Goal: Task Accomplishment & Management: Use online tool/utility

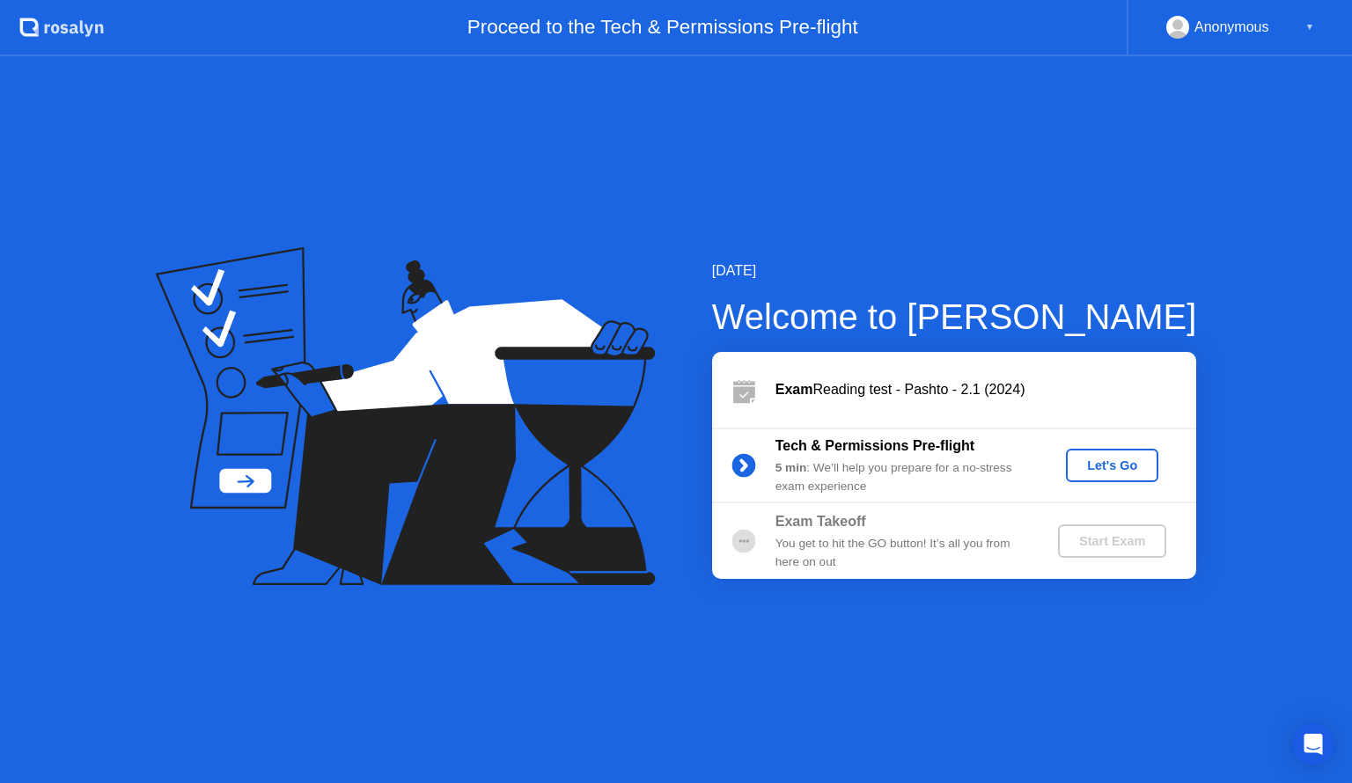
click at [1128, 462] on div "Let's Go" at bounding box center [1112, 465] width 78 height 14
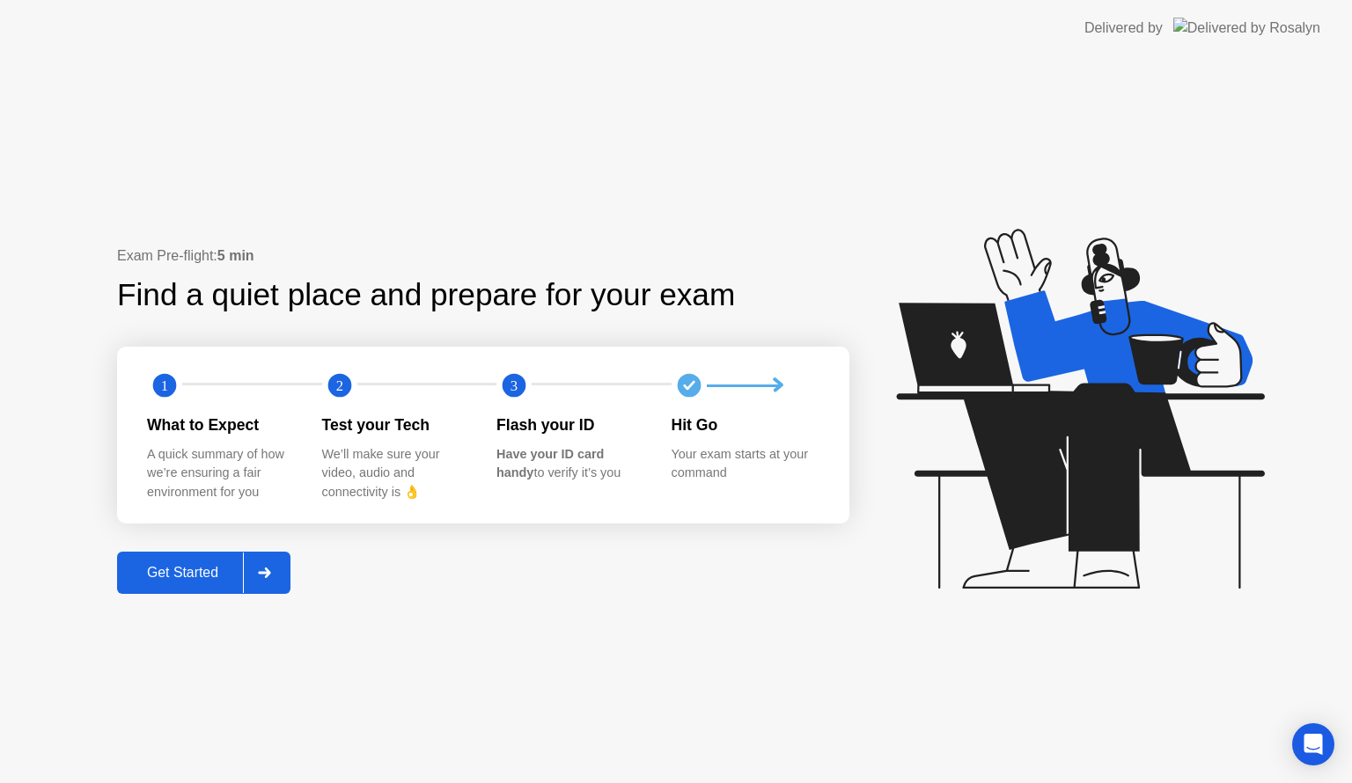
click at [195, 569] on div "Get Started" at bounding box center [182, 573] width 121 height 16
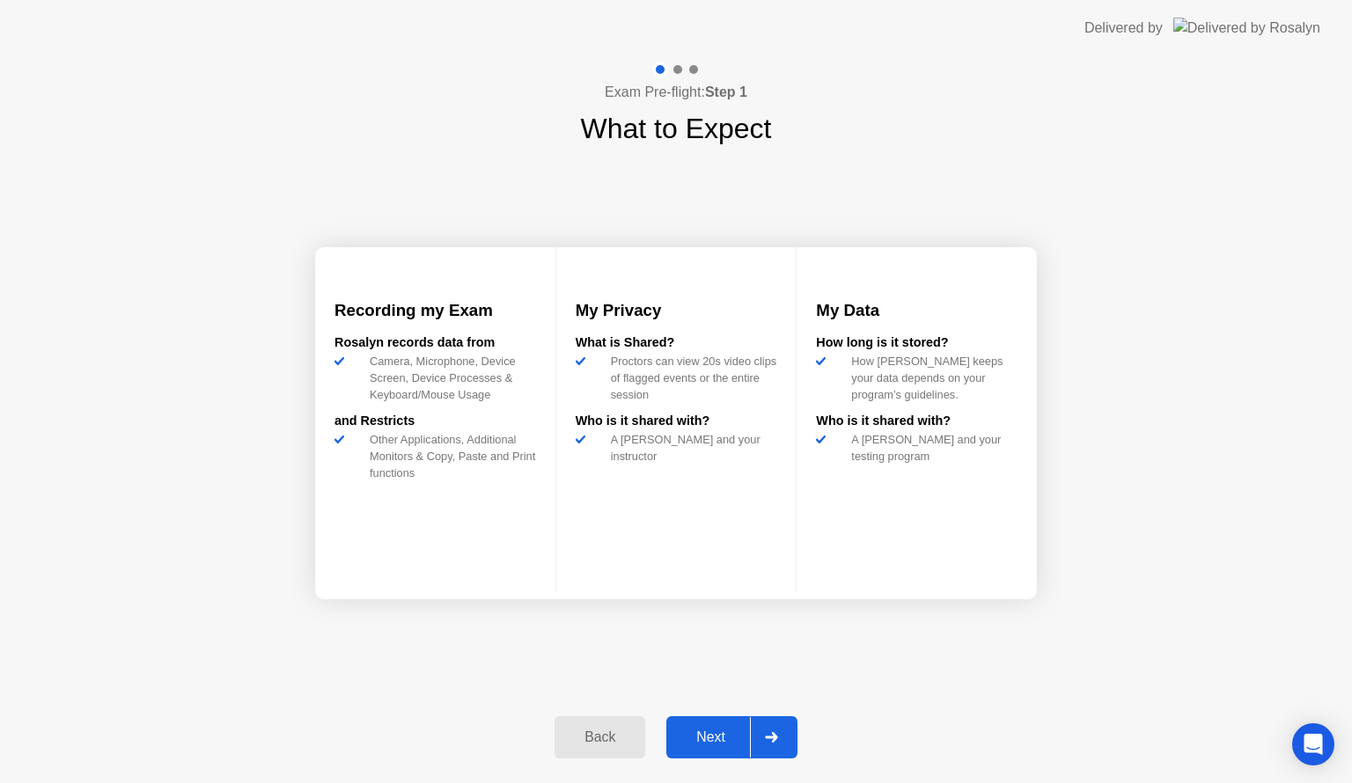
click at [709, 737] on div "Next" at bounding box center [710, 738] width 78 height 16
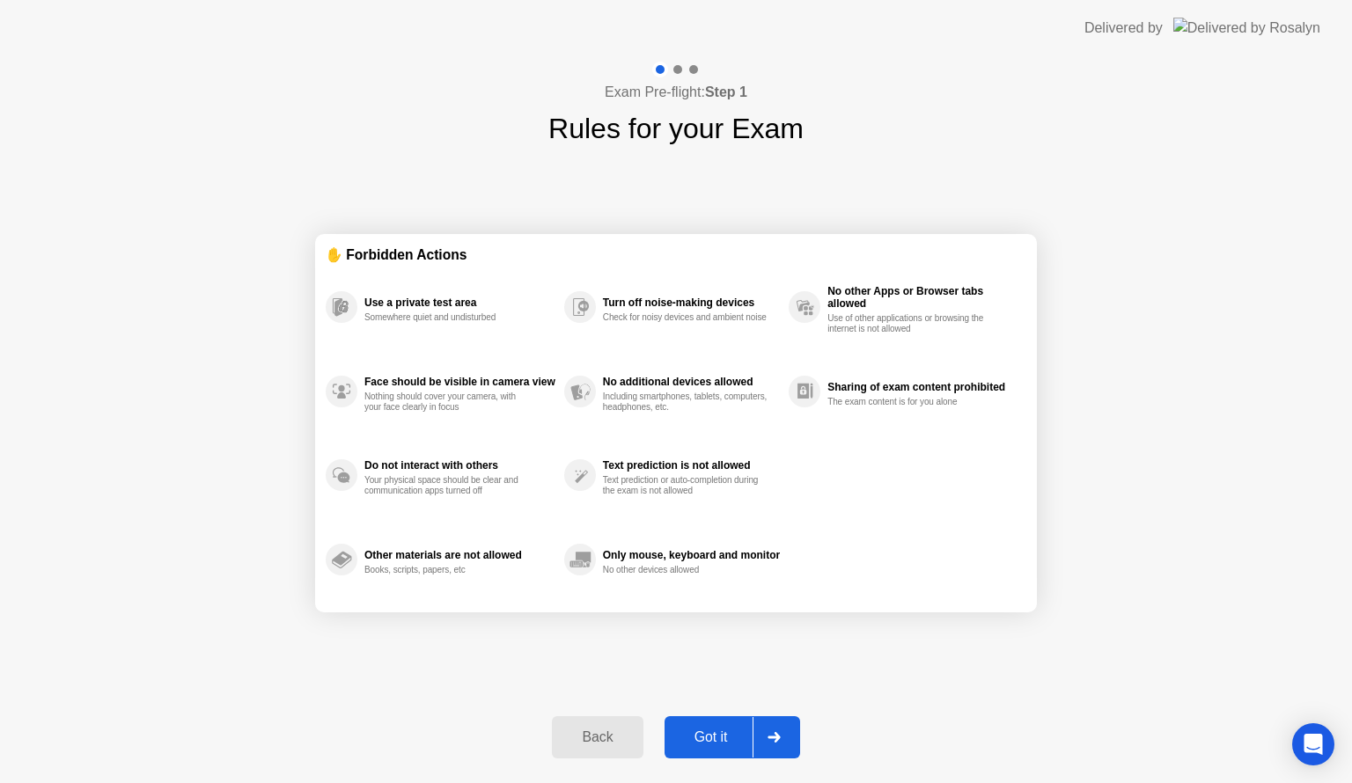
click at [709, 737] on div "Got it" at bounding box center [711, 738] width 83 height 16
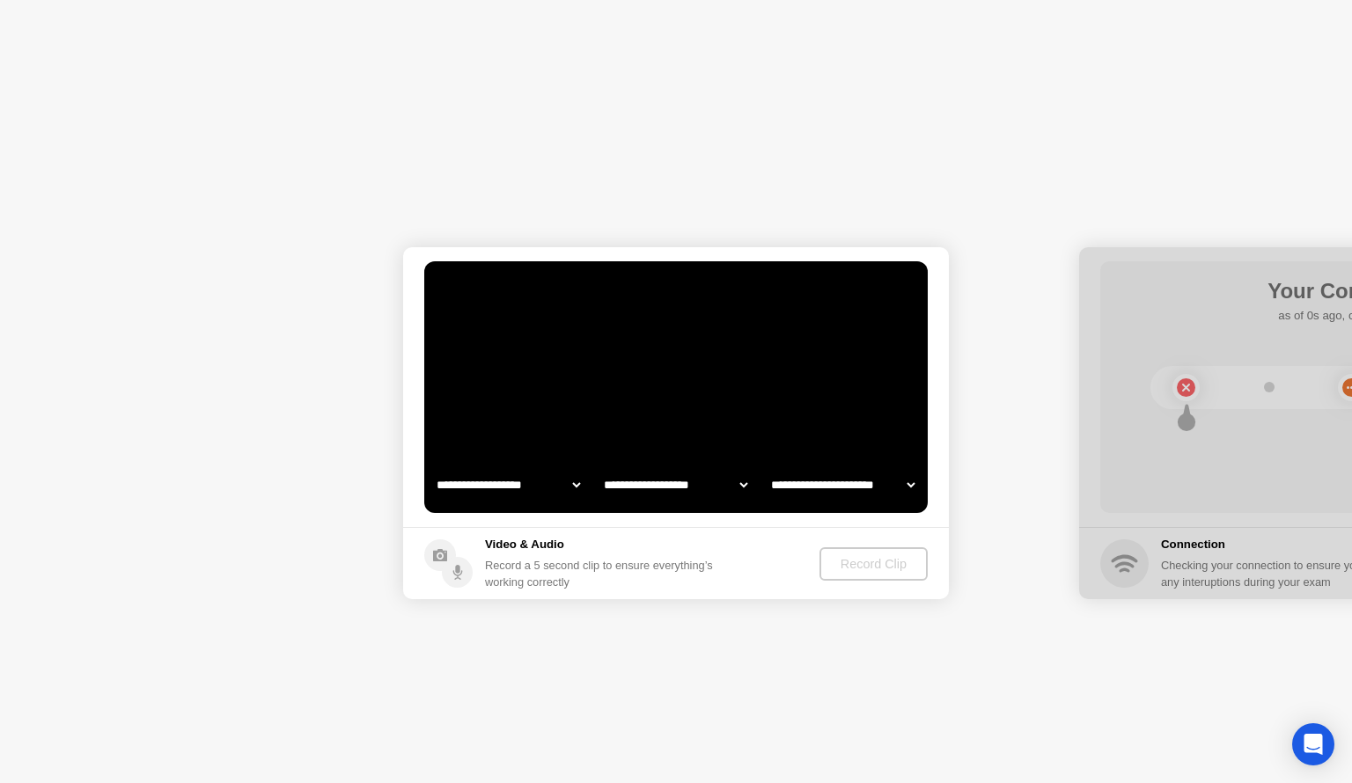
select select "**********"
select select "*******"
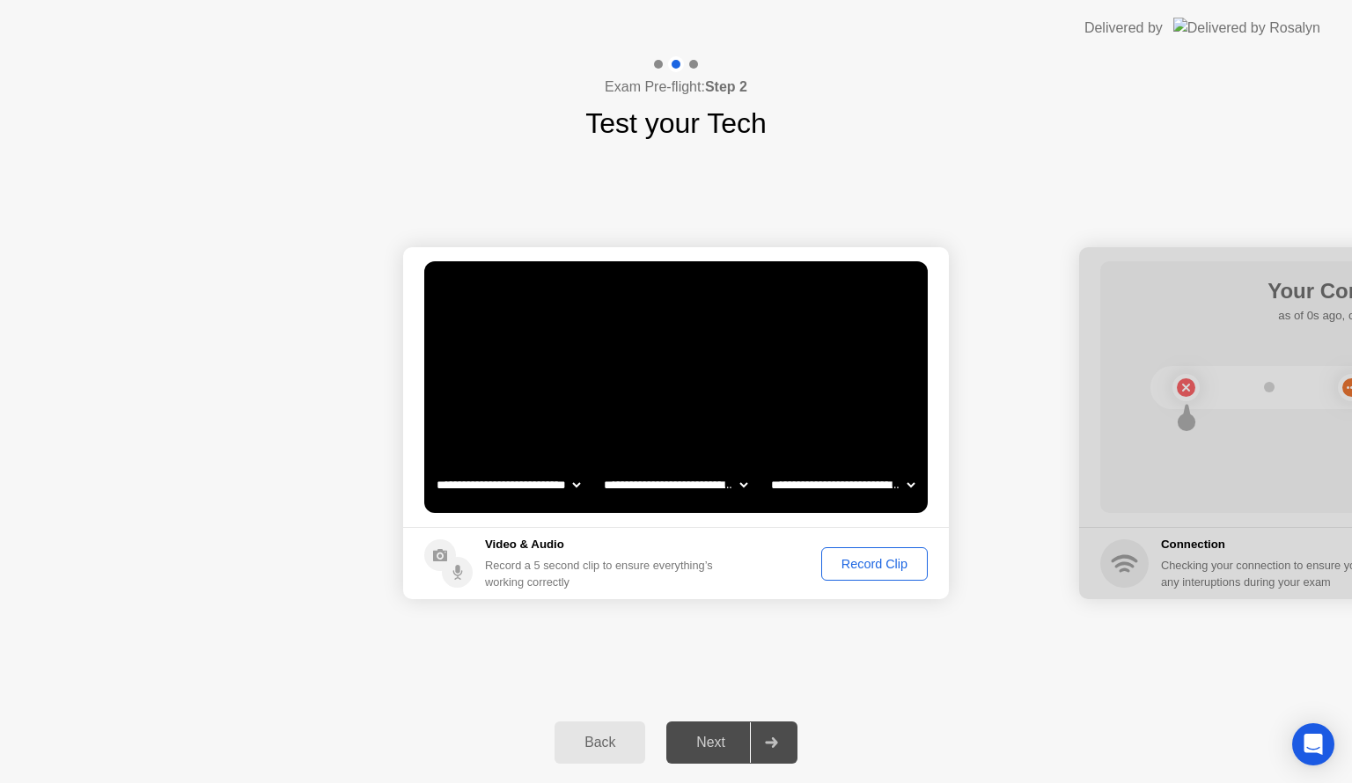
click at [882, 557] on div "Record Clip" at bounding box center [874, 564] width 94 height 14
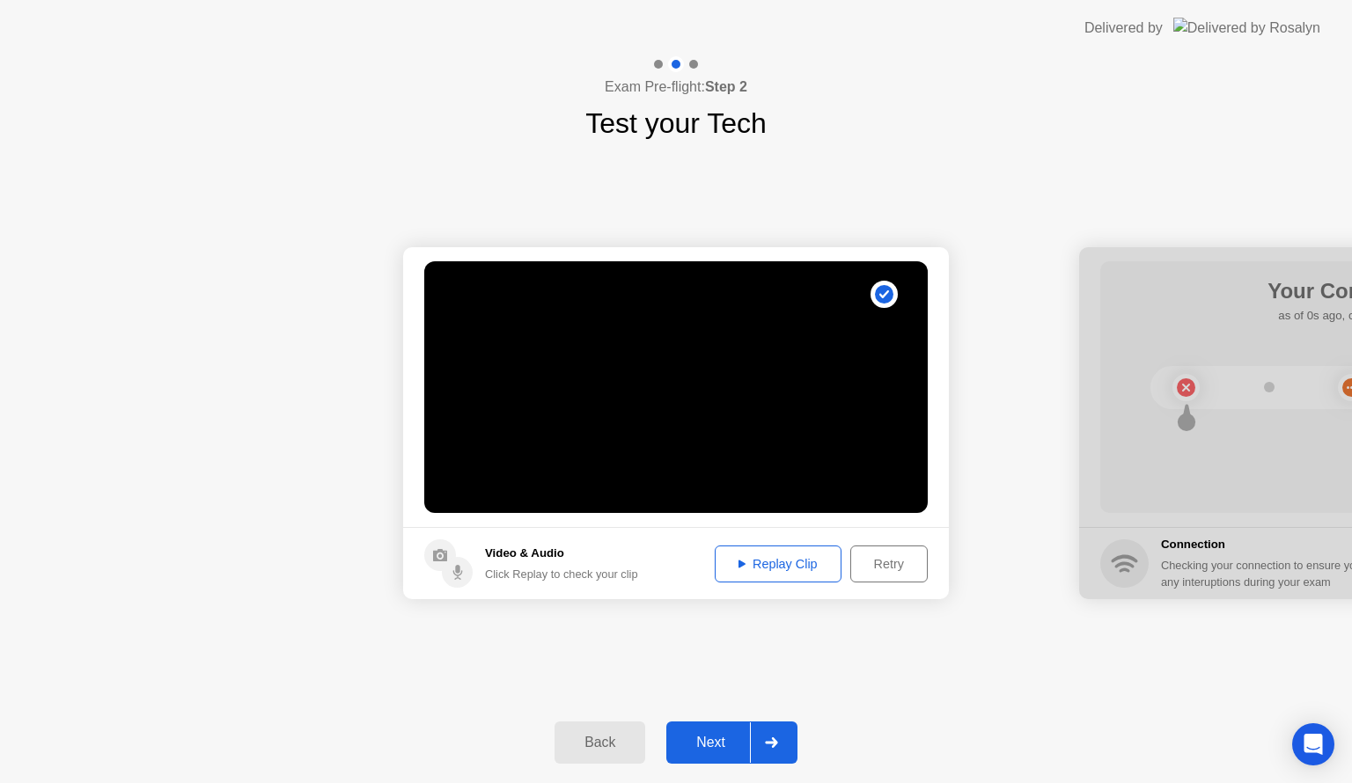
click at [729, 755] on button "Next" at bounding box center [731, 743] width 131 height 42
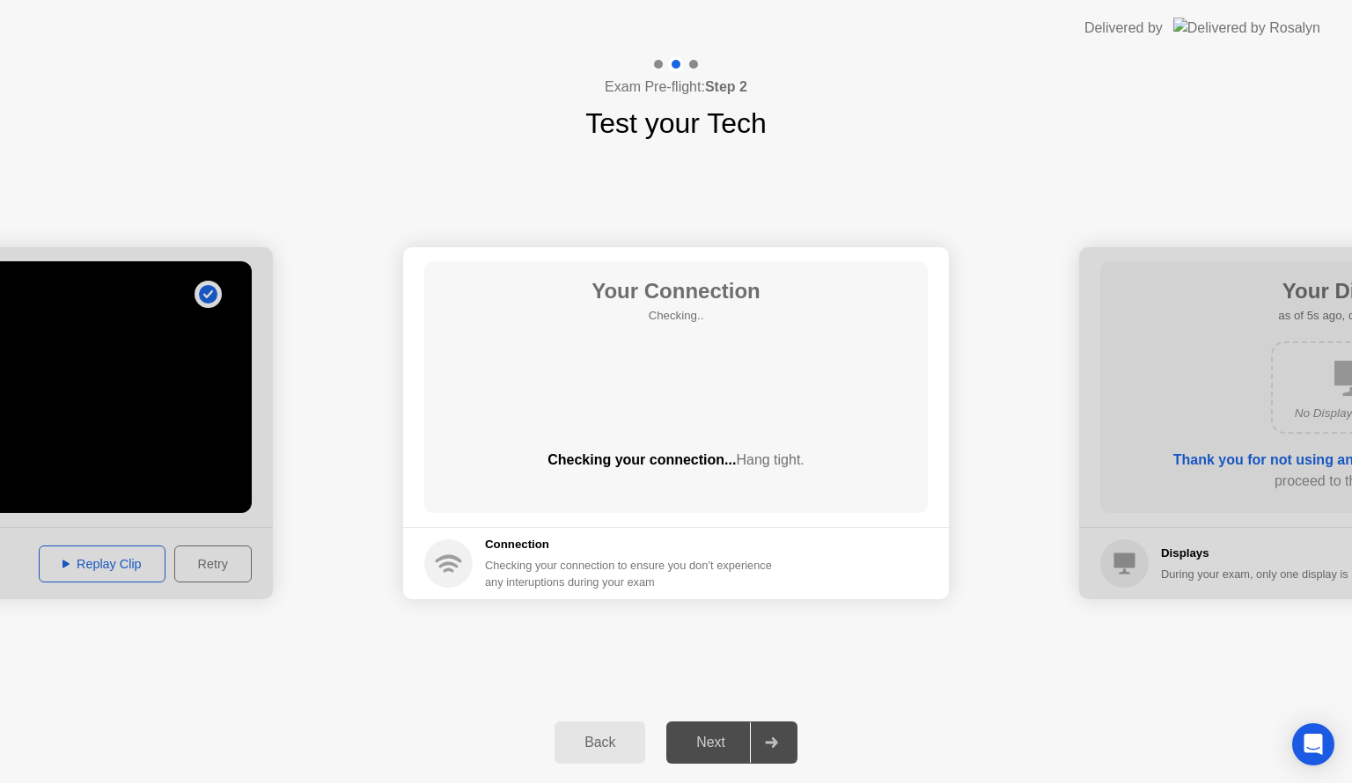
click at [716, 746] on div "Next" at bounding box center [710, 743] width 78 height 16
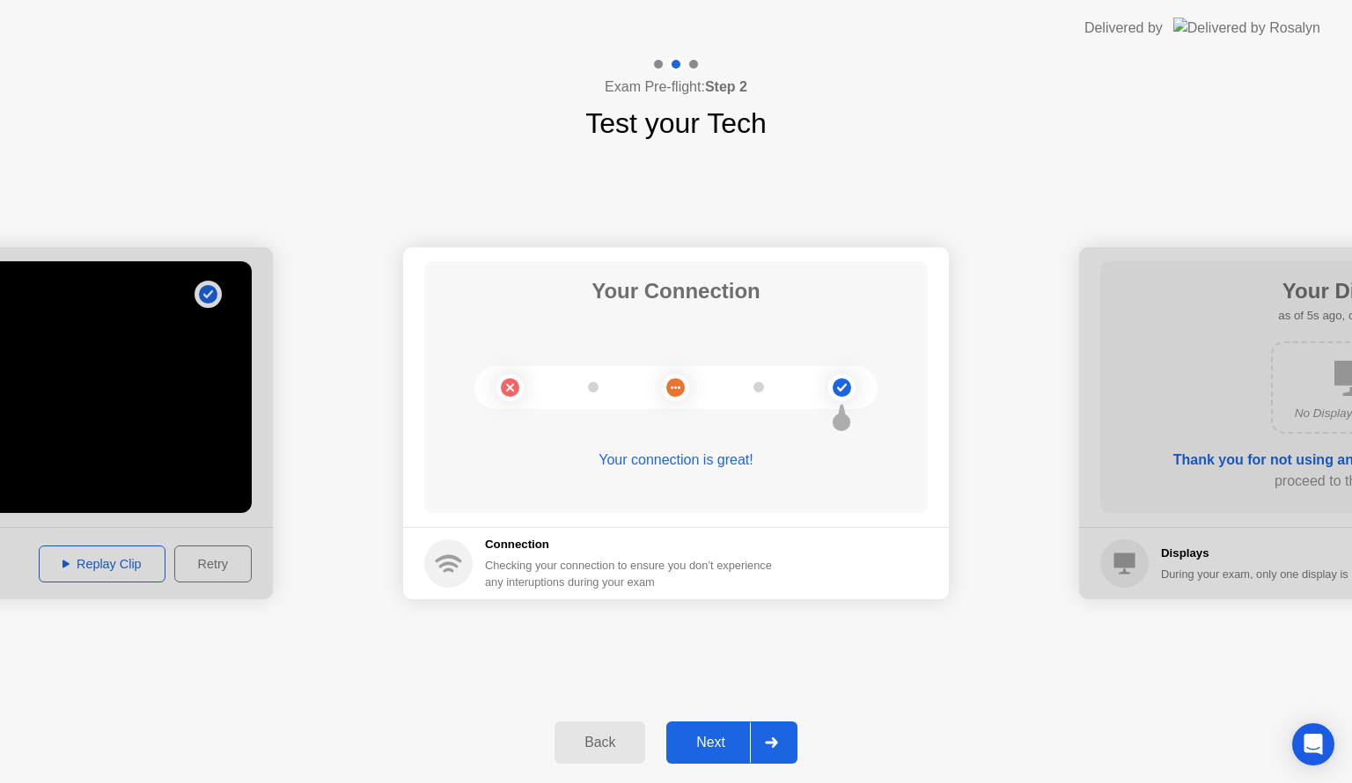
click at [697, 765] on div "Back Next" at bounding box center [676, 742] width 1352 height 81
click at [711, 739] on div "Next" at bounding box center [710, 743] width 78 height 16
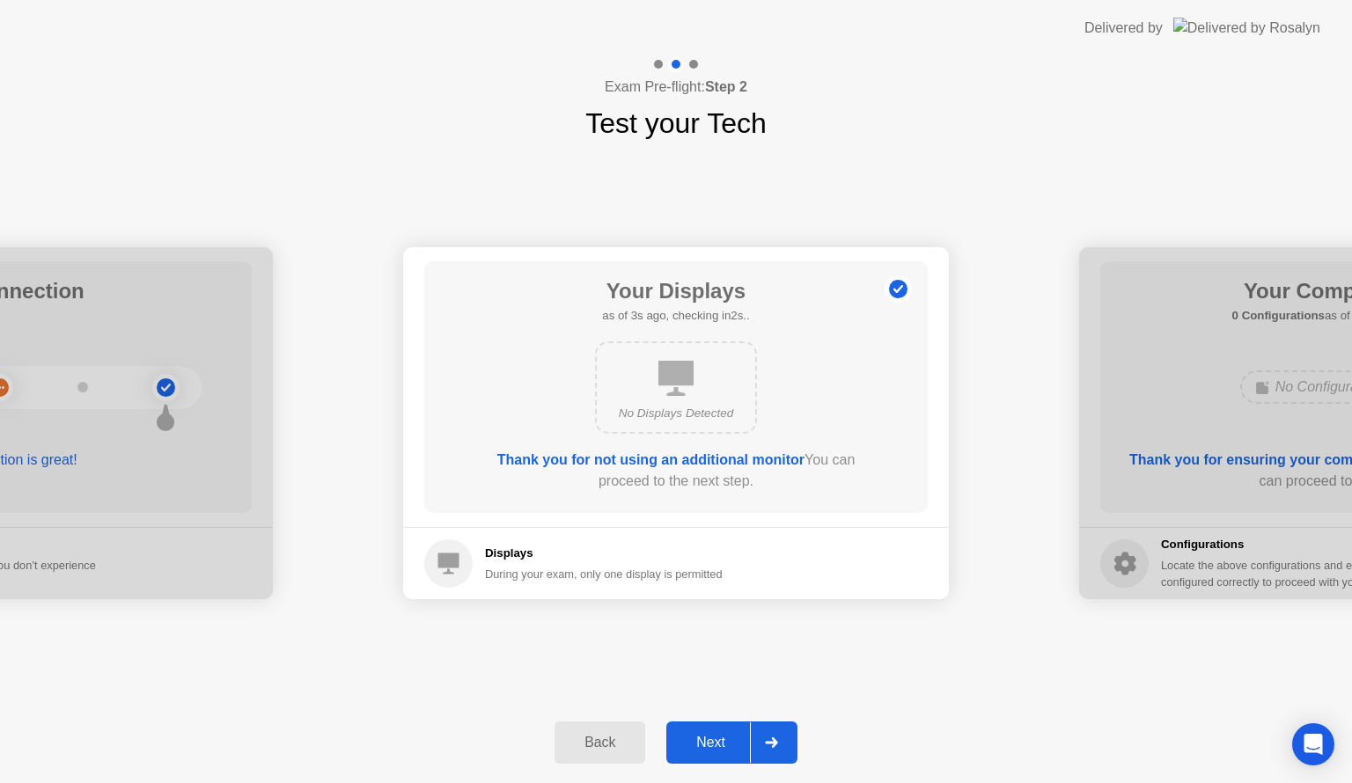
click at [700, 736] on div "Next" at bounding box center [710, 743] width 78 height 16
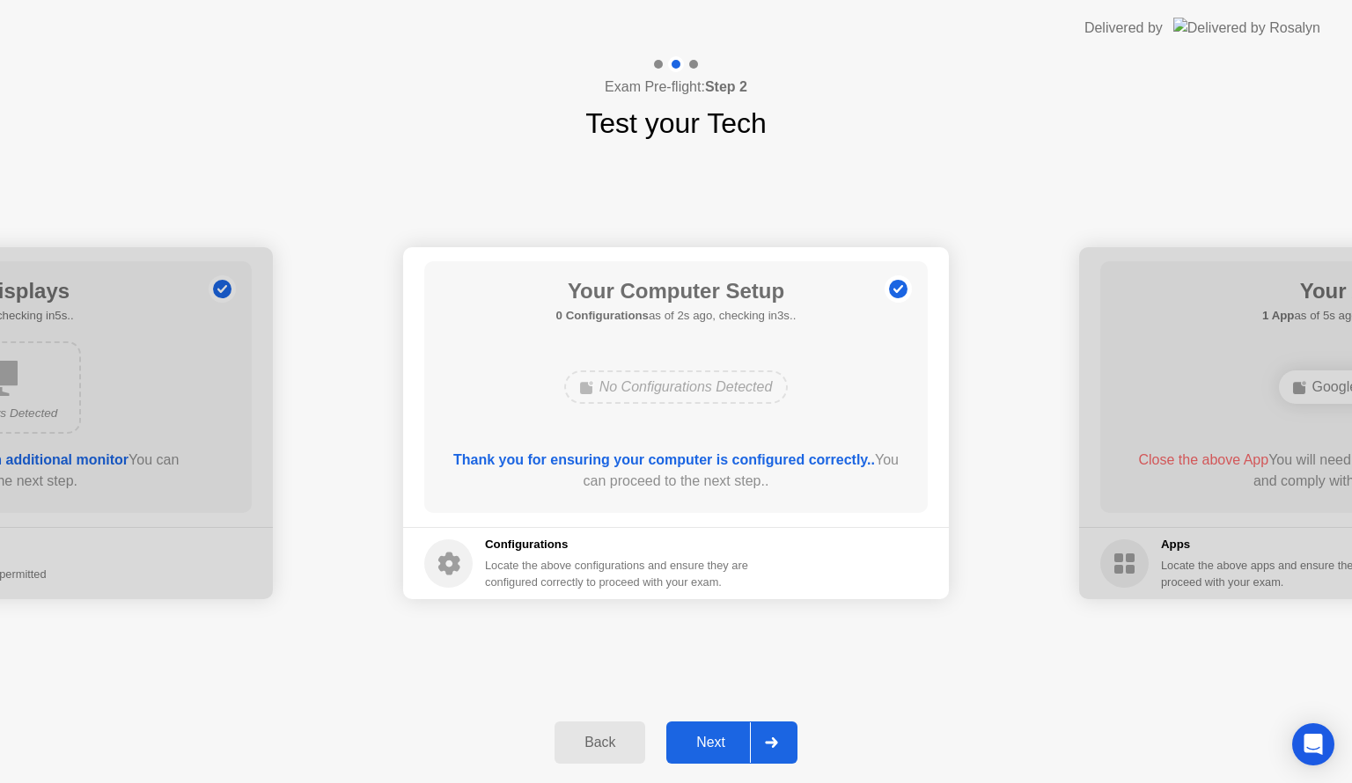
click at [700, 754] on button "Next" at bounding box center [731, 743] width 131 height 42
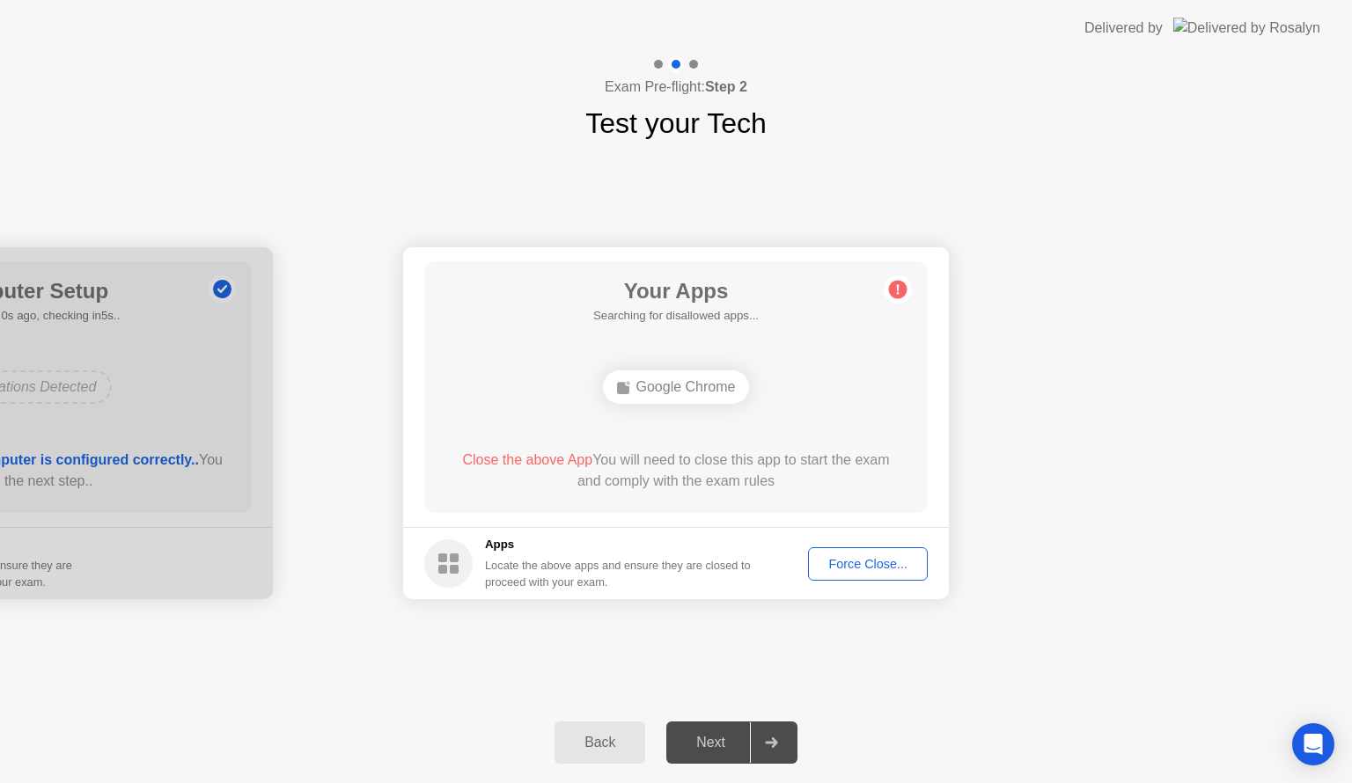
click at [685, 388] on div "Google Chrome" at bounding box center [676, 386] width 147 height 33
click at [845, 574] on button "Force Close..." at bounding box center [868, 563] width 120 height 33
click at [884, 565] on div "Force Close..." at bounding box center [867, 564] width 107 height 14
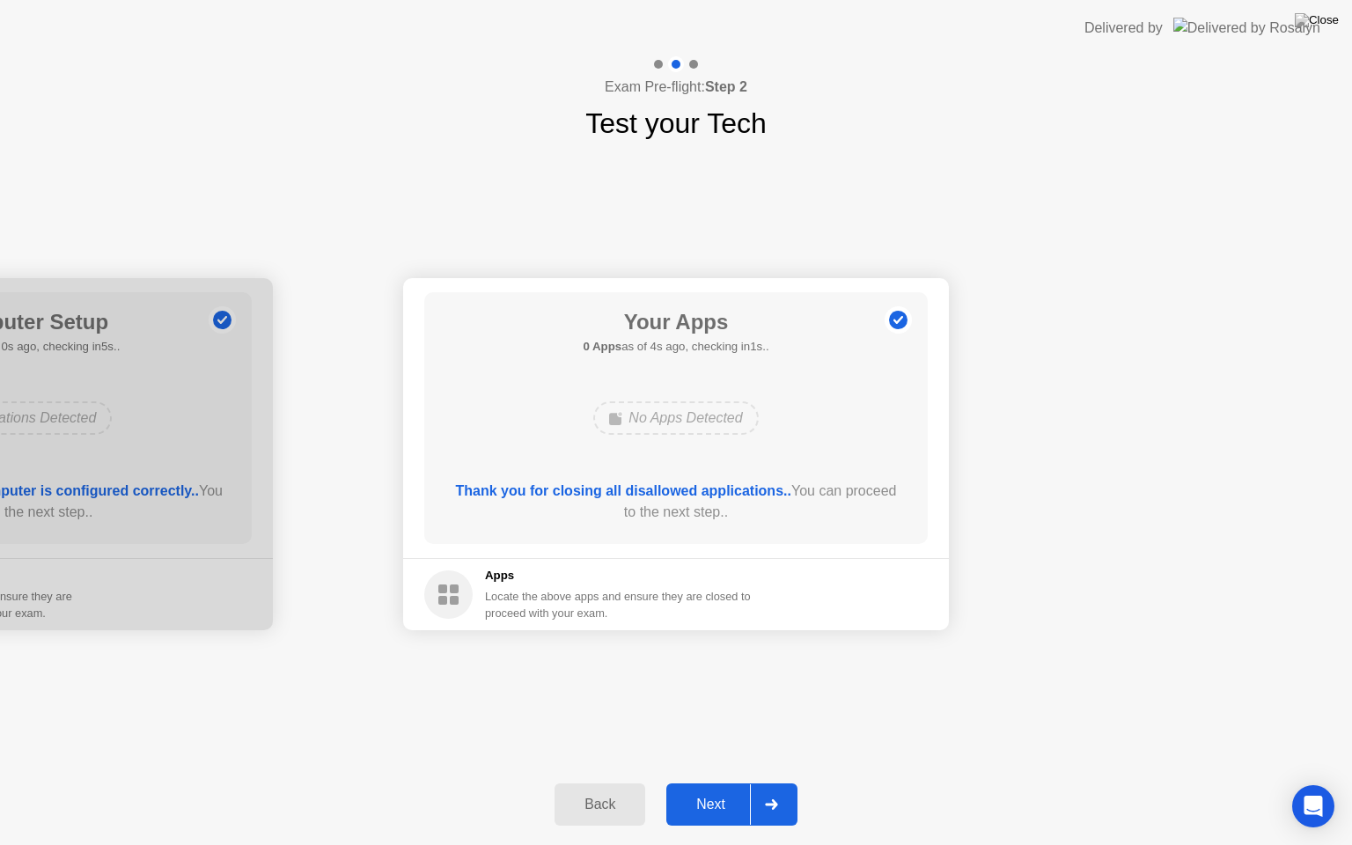
click at [703, 782] on div "Next" at bounding box center [710, 804] width 78 height 16
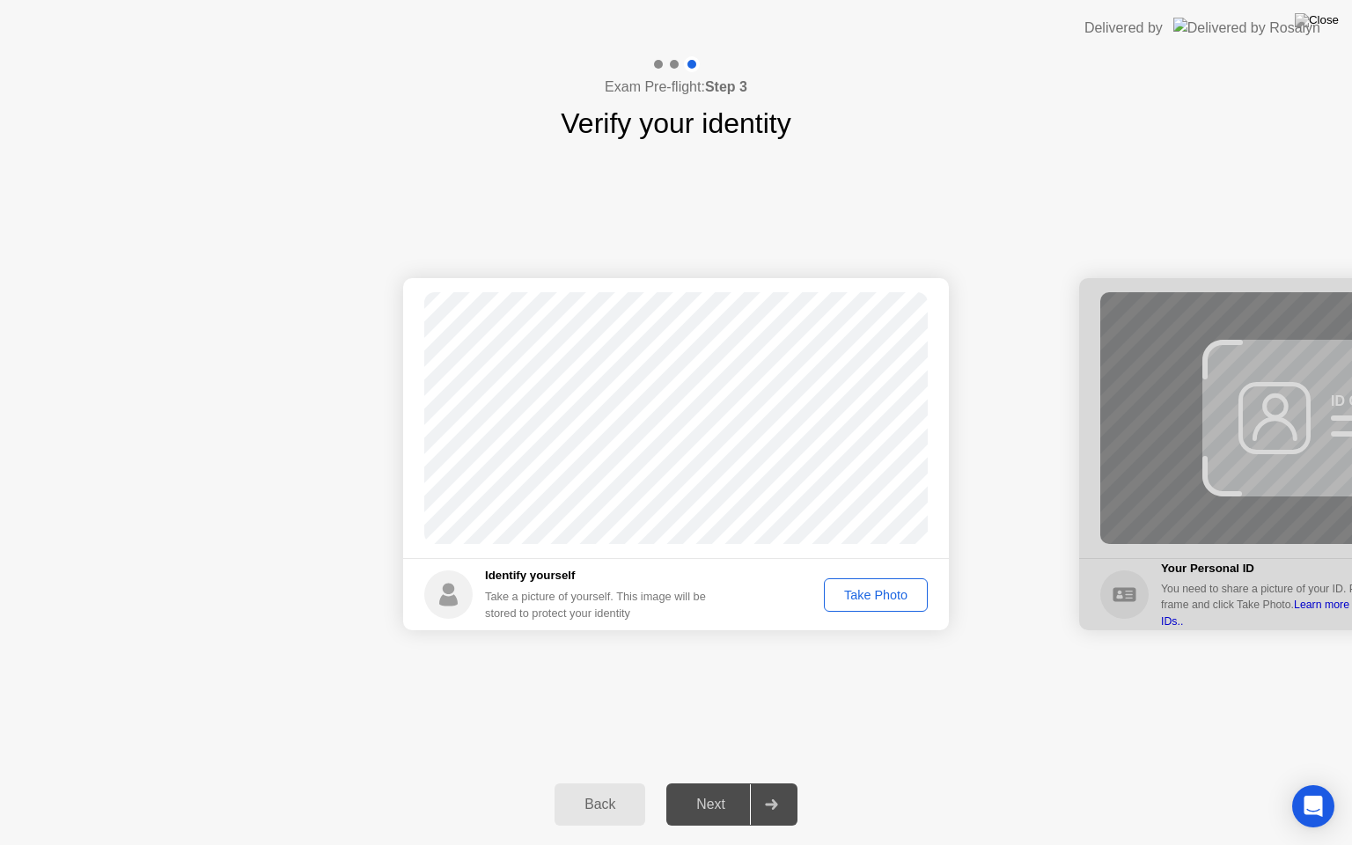
click at [874, 598] on div "Take Photo" at bounding box center [876, 595] width 92 height 14
click at [694, 782] on div "Next" at bounding box center [710, 804] width 78 height 16
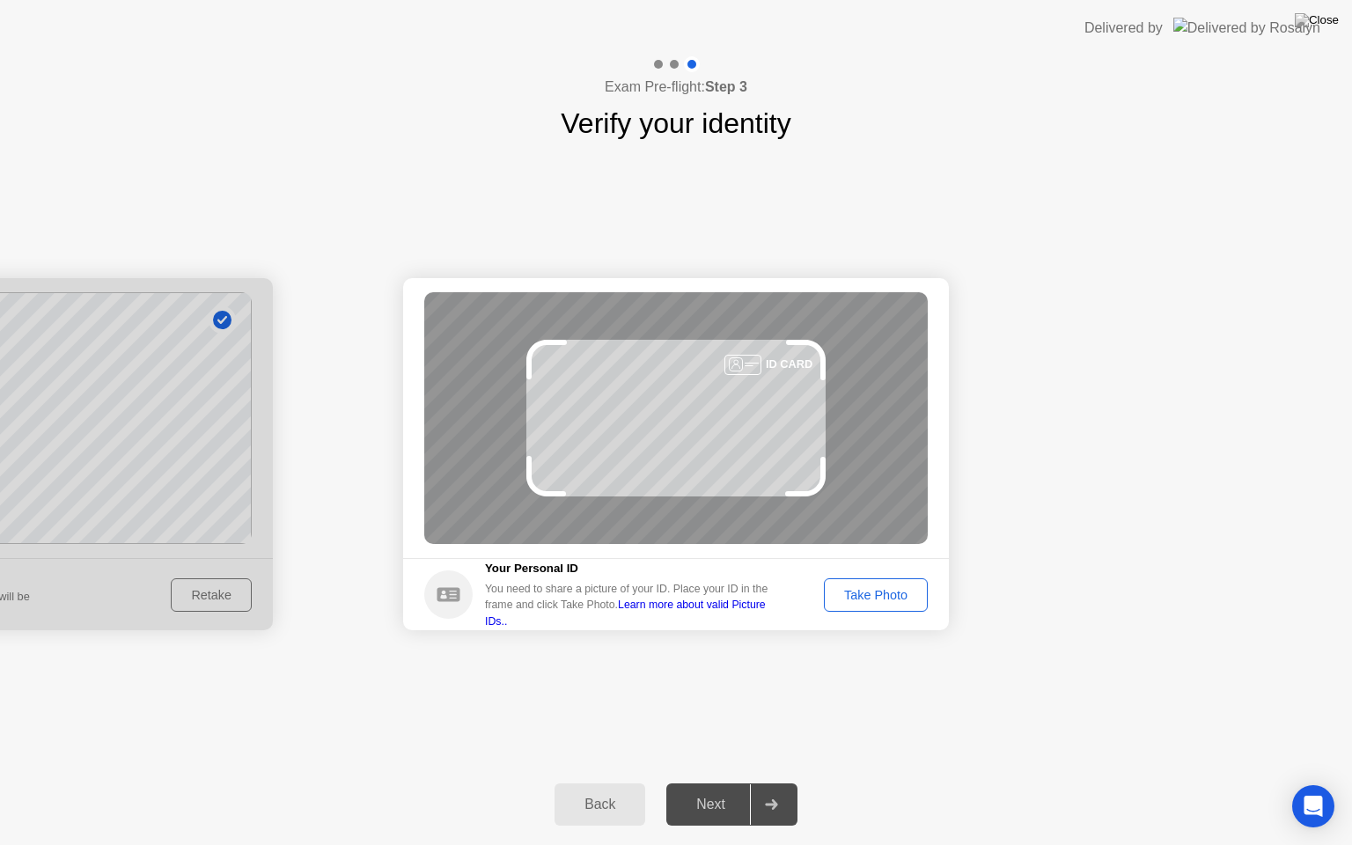
click at [855, 590] on div "Take Photo" at bounding box center [876, 595] width 92 height 14
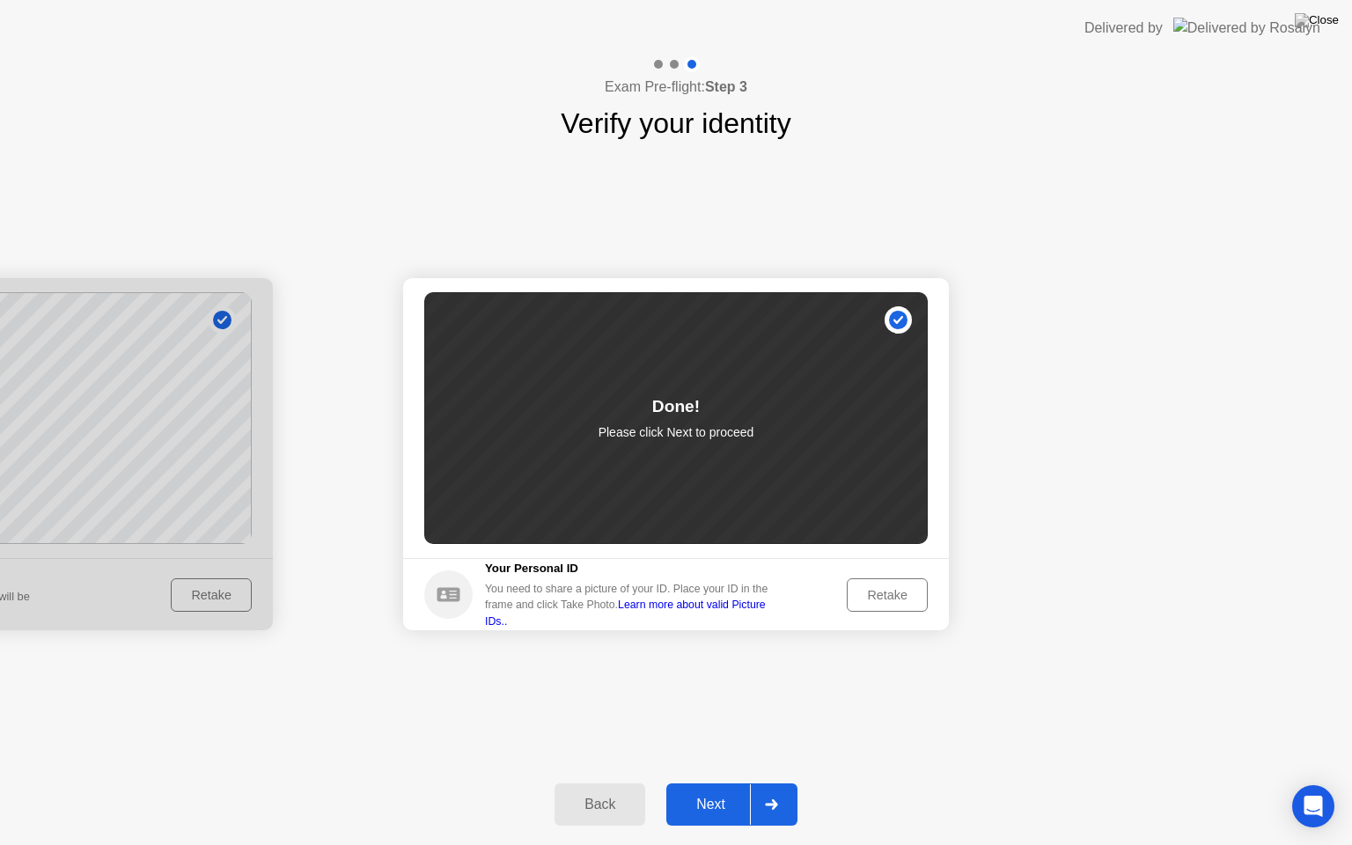
click at [711, 782] on div "Next" at bounding box center [710, 804] width 78 height 16
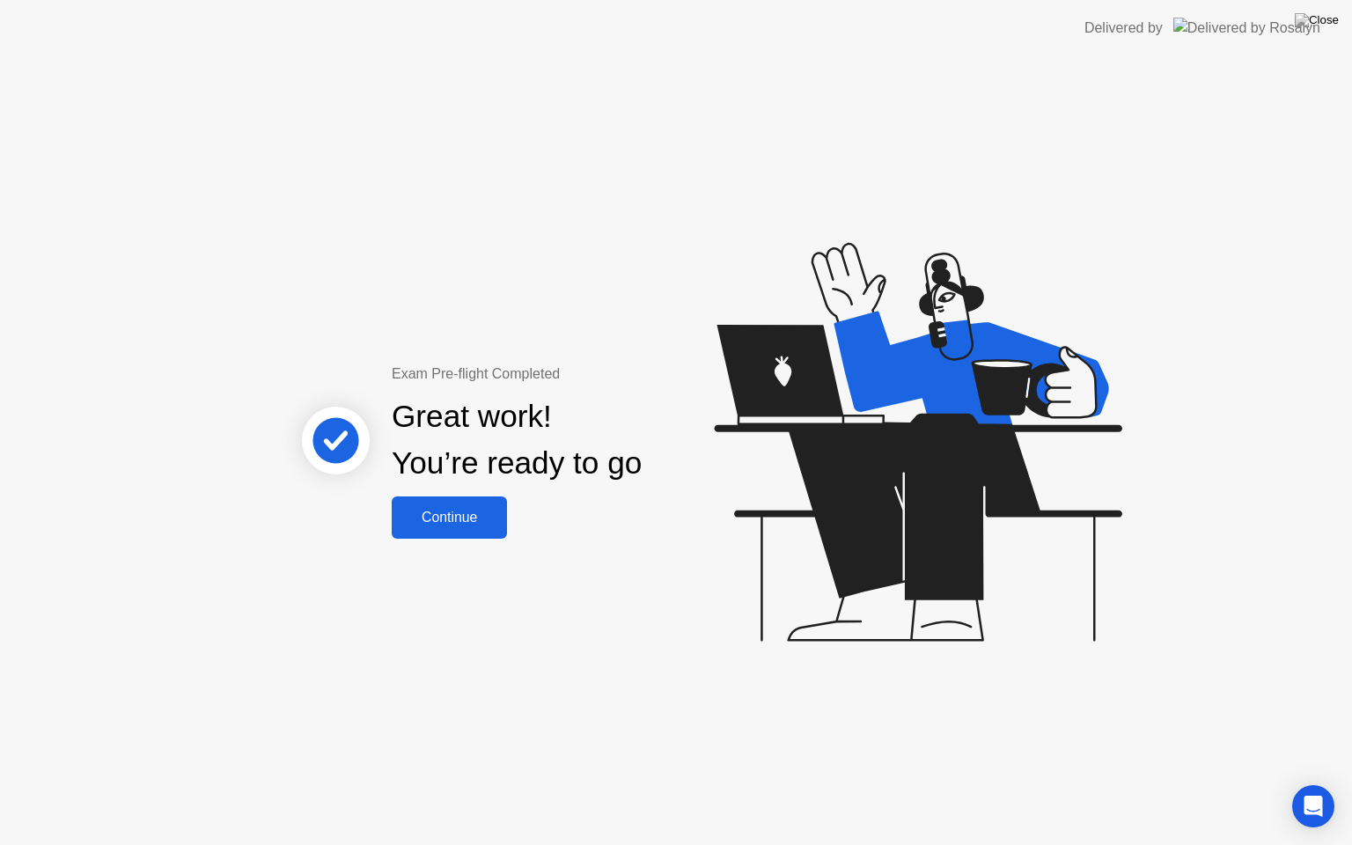
click at [474, 511] on div "Continue" at bounding box center [449, 518] width 105 height 16
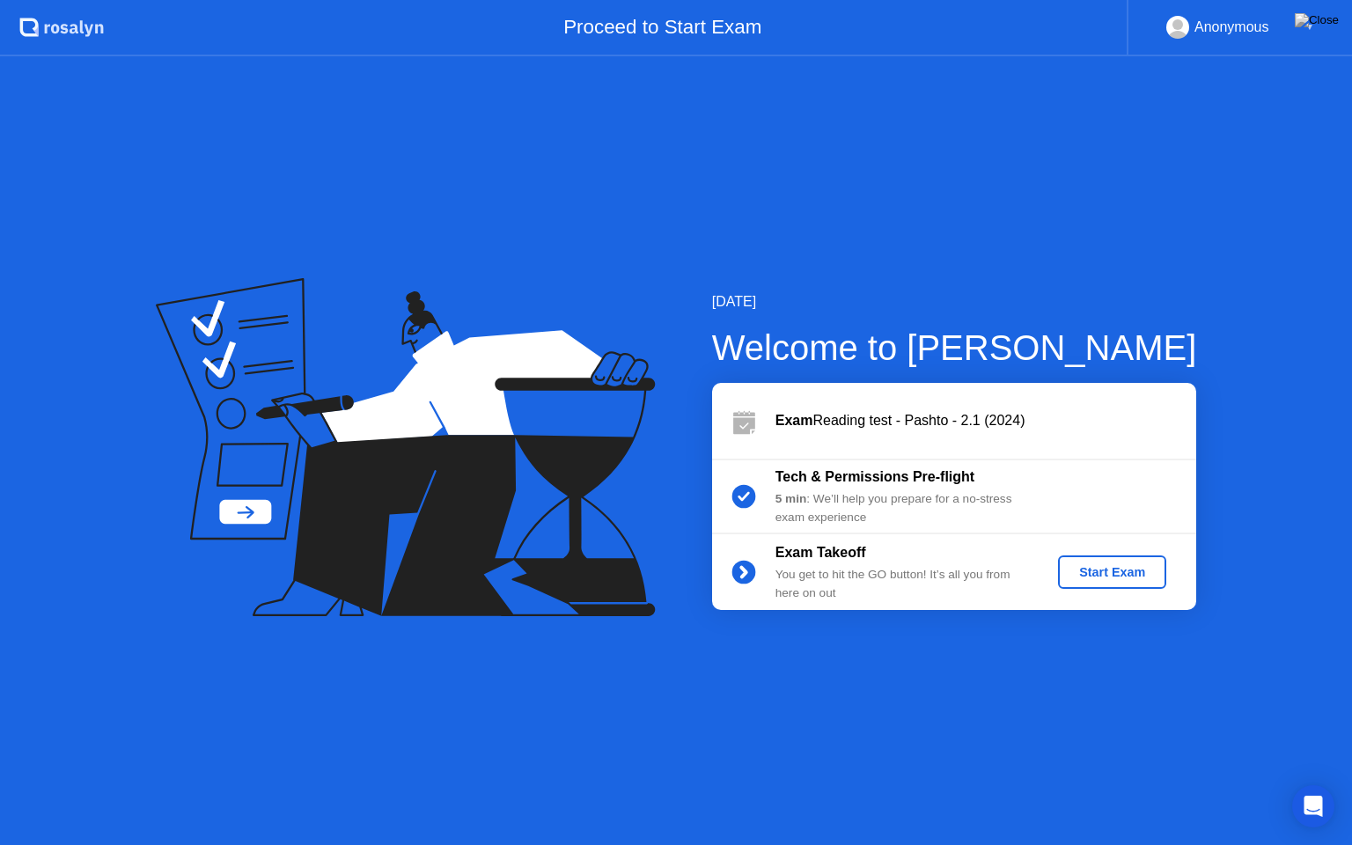
click at [1111, 579] on div "Start Exam" at bounding box center [1112, 572] width 94 height 14
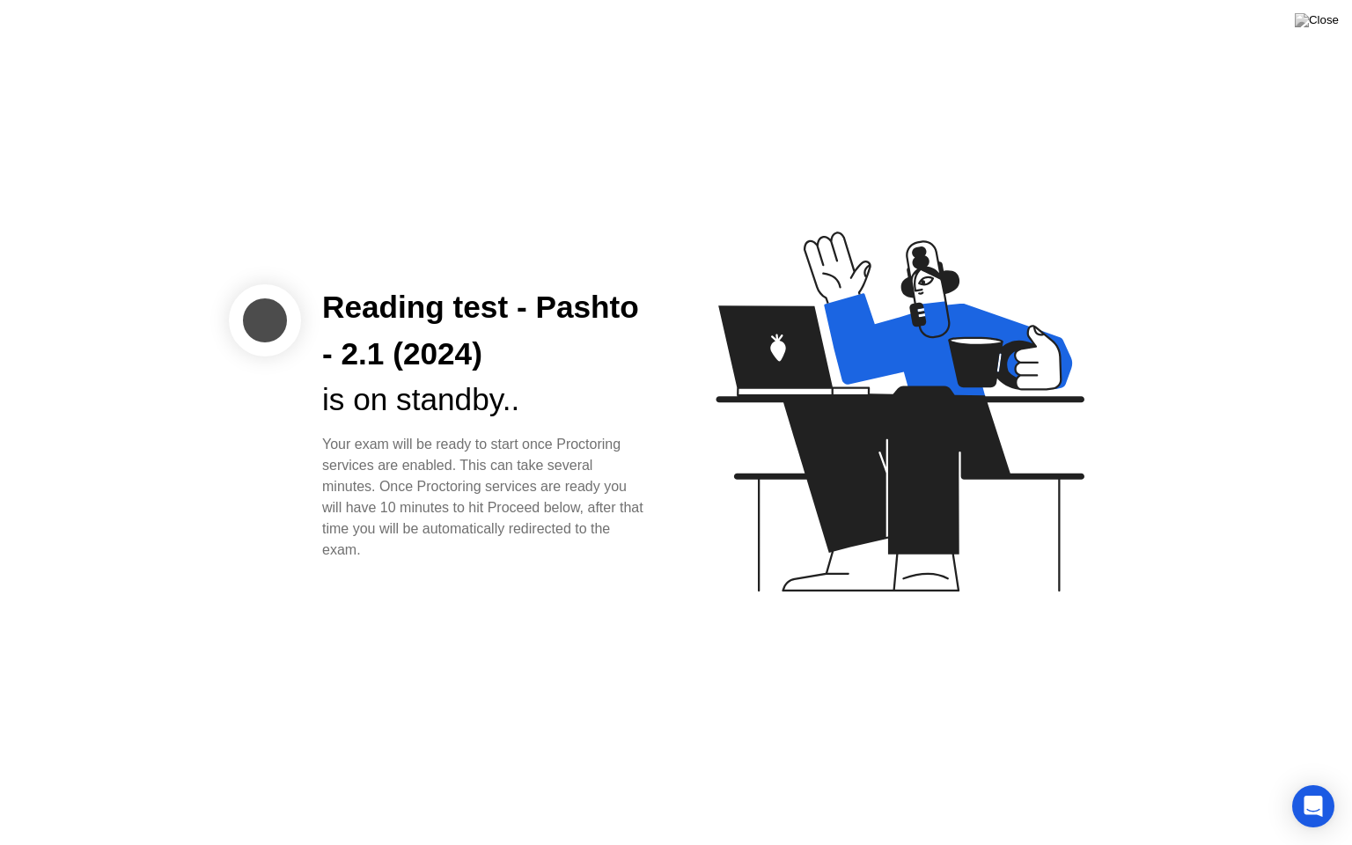
click at [701, 196] on div "Reading test - Pashto - 2.1 (2024) is on standby.. Your exam will be ready to s…" at bounding box center [676, 422] width 1352 height 845
click at [701, 195] on div "Reading test - Pashto - 2.1 (2024) is on standby.. Your exam will be ready to s…" at bounding box center [676, 422] width 1352 height 845
click at [700, 194] on div "Reading test - Pashto - 2.1 (2024) is on standby.. Your exam will be ready to s…" at bounding box center [676, 422] width 1352 height 845
click at [1133, 102] on div "Reading test - Pashto - 2.1 (2024) is on standby.. Your exam will be ready to s…" at bounding box center [676, 422] width 1352 height 845
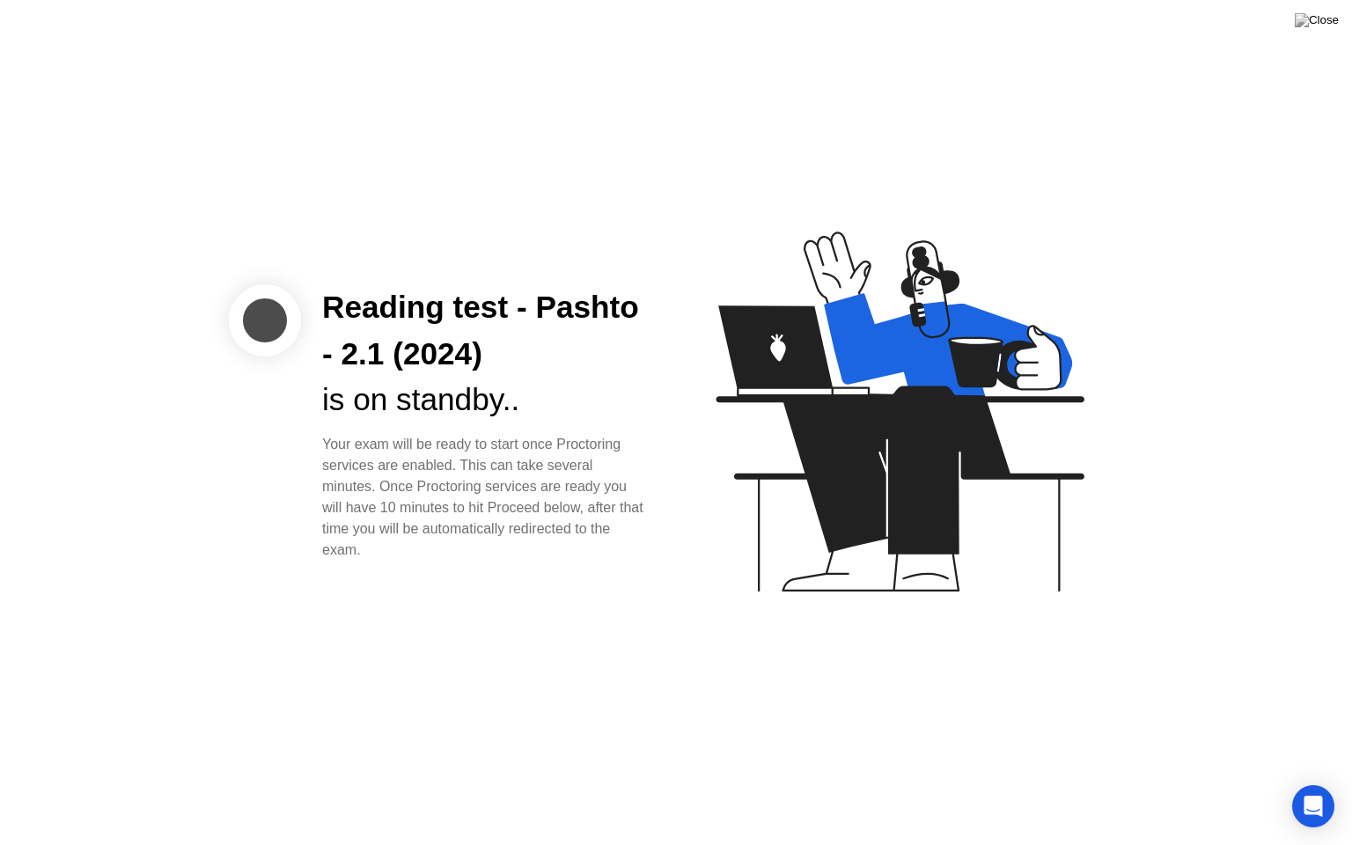
drag, startPoint x: 1133, startPoint y: 103, endPoint x: 1133, endPoint y: 128, distance: 25.5
click at [1133, 121] on div "Reading test - Pashto - 2.1 (2024) is on standby.. Your exam will be ready to s…" at bounding box center [676, 422] width 1352 height 845
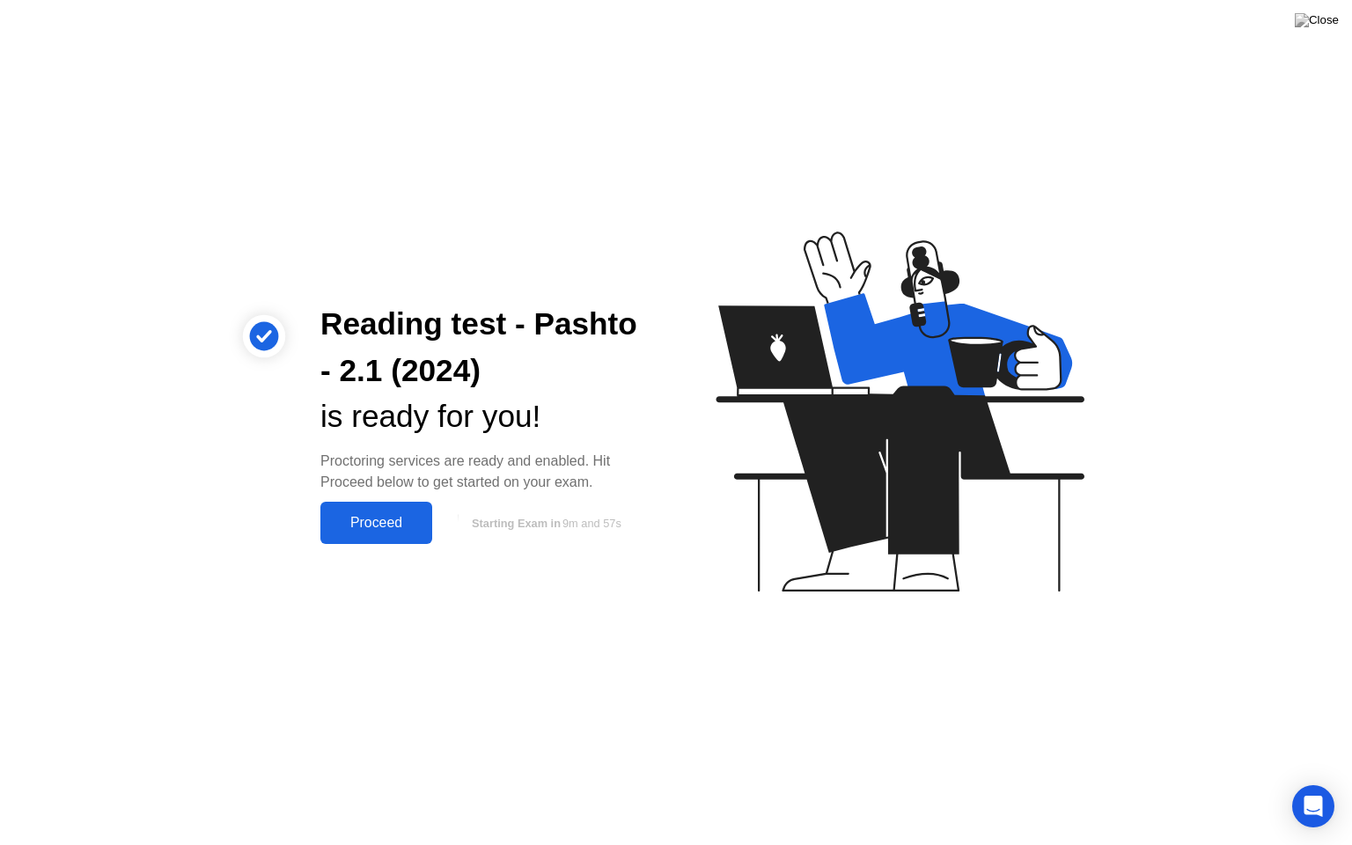
click at [370, 524] on div "Proceed" at bounding box center [376, 523] width 101 height 16
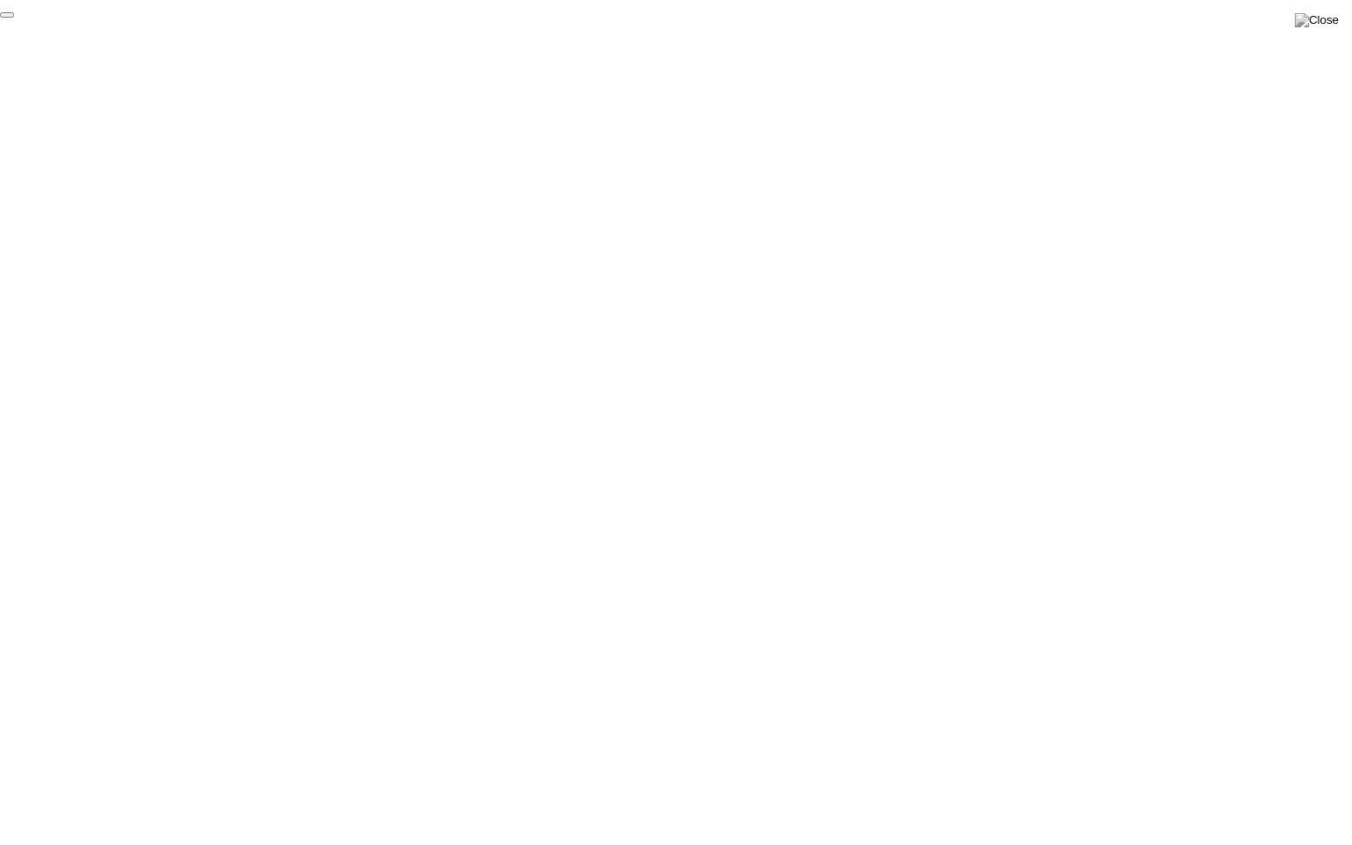
click div "End Proctoring Session"
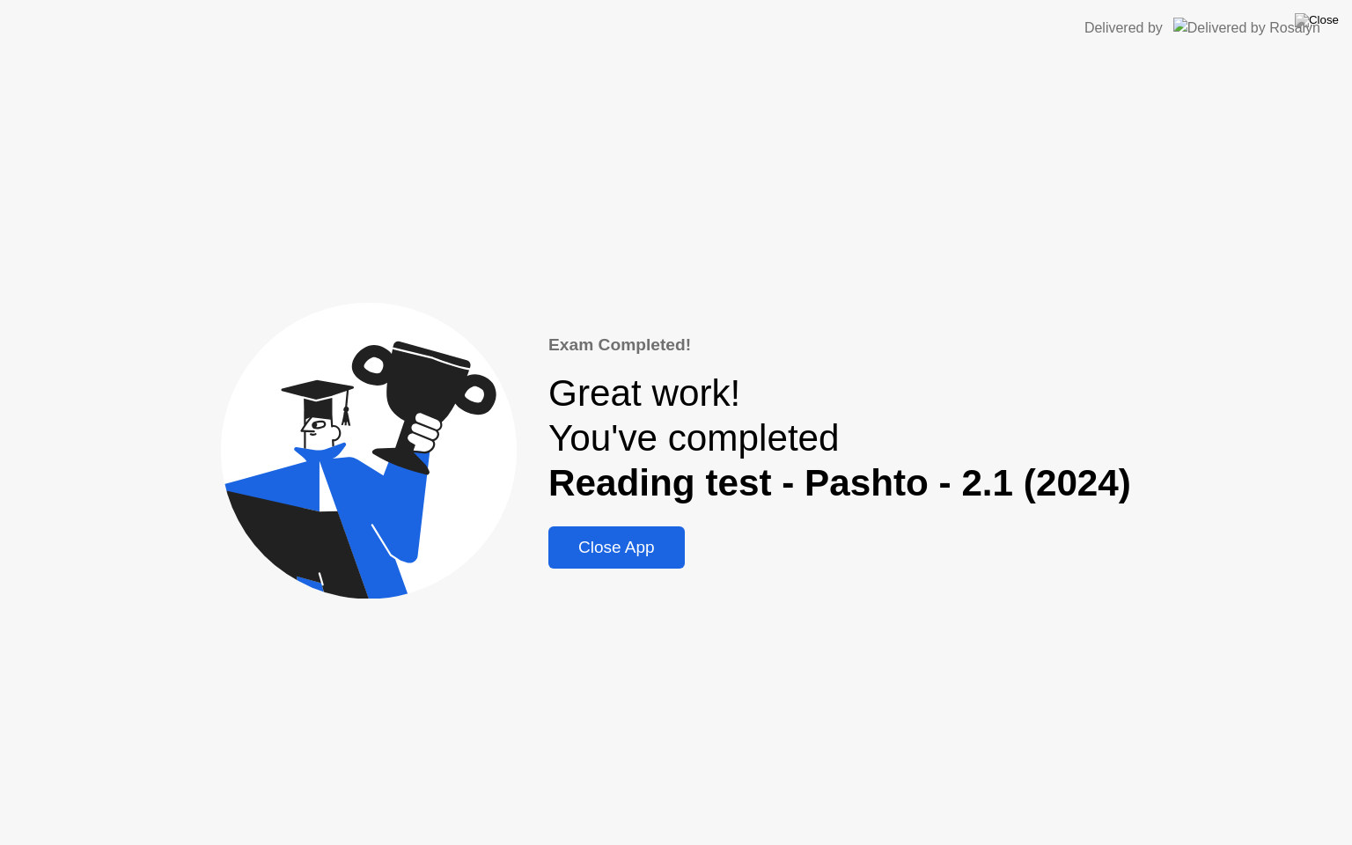
click at [612, 550] on div "Close App" at bounding box center [617, 547] width 126 height 19
